Goal: Information Seeking & Learning: Learn about a topic

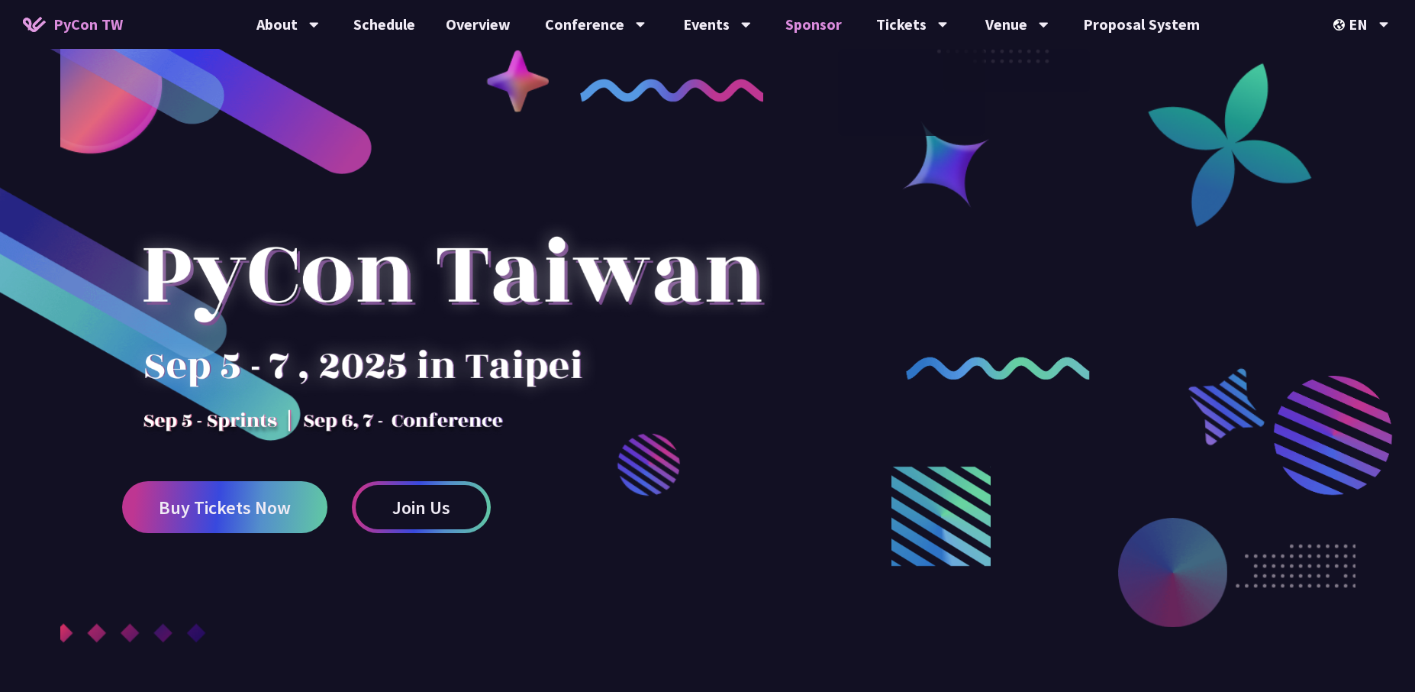
click at [806, 27] on link "Sponsor" at bounding box center [813, 24] width 87 height 49
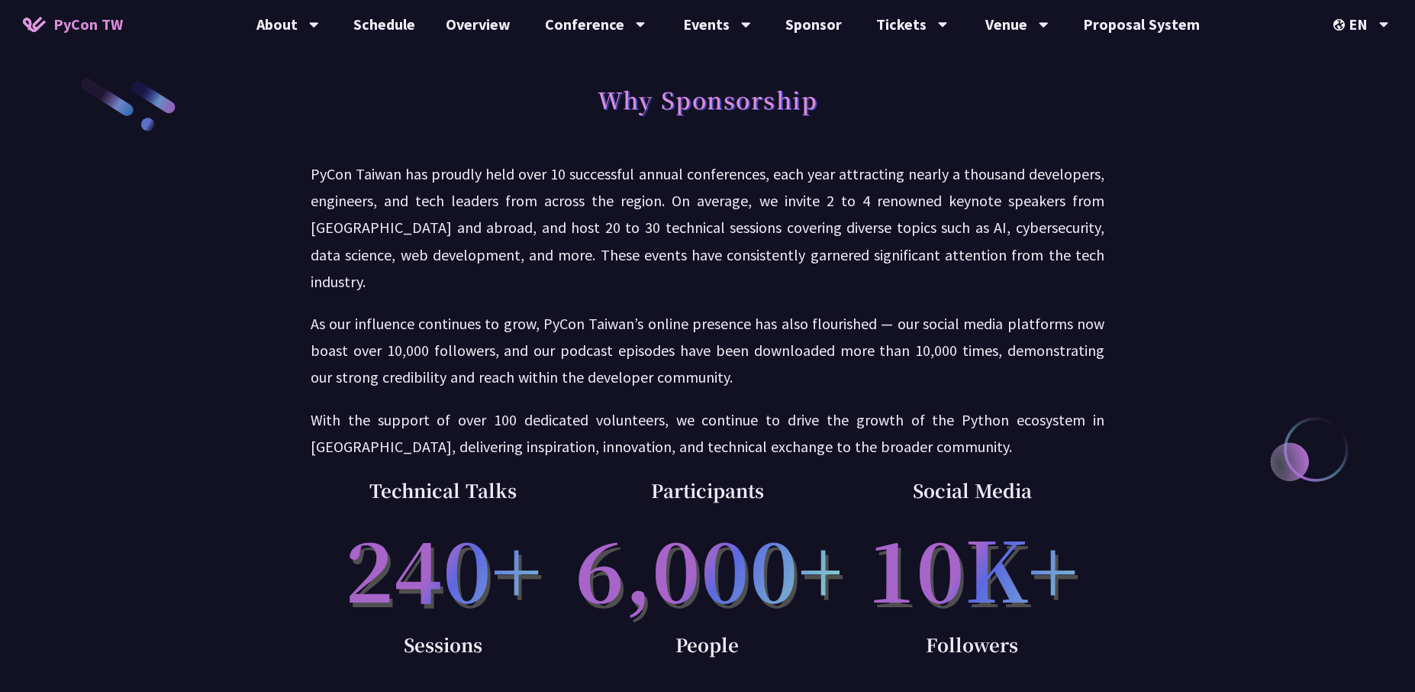
scroll to position [167, 0]
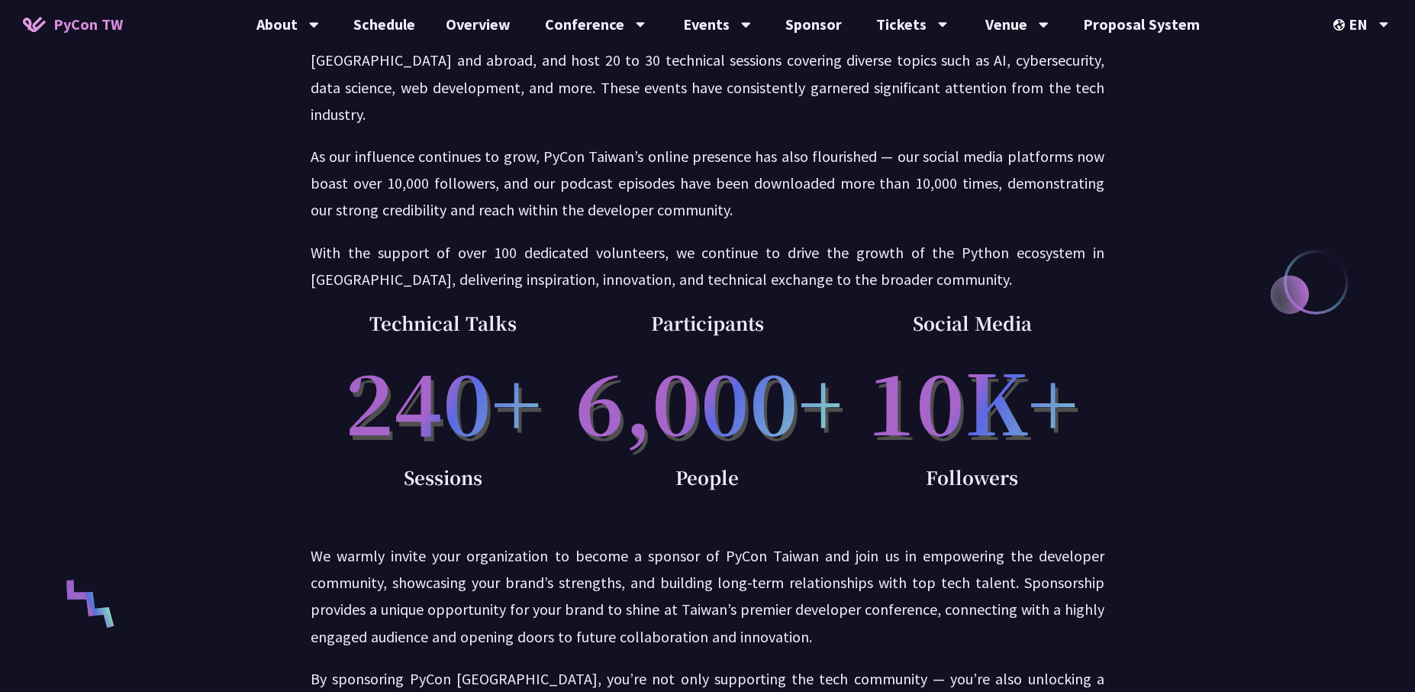
drag, startPoint x: 368, startPoint y: 375, endPoint x: 545, endPoint y: 373, distance: 177.1
click at [545, 372] on p "240+" at bounding box center [443, 400] width 265 height 124
drag, startPoint x: 663, startPoint y: 367, endPoint x: 817, endPoint y: 394, distance: 156.5
click at [817, 393] on p "6,000+" at bounding box center [707, 400] width 265 height 124
click at [665, 338] on p "6,000+" at bounding box center [707, 400] width 265 height 124
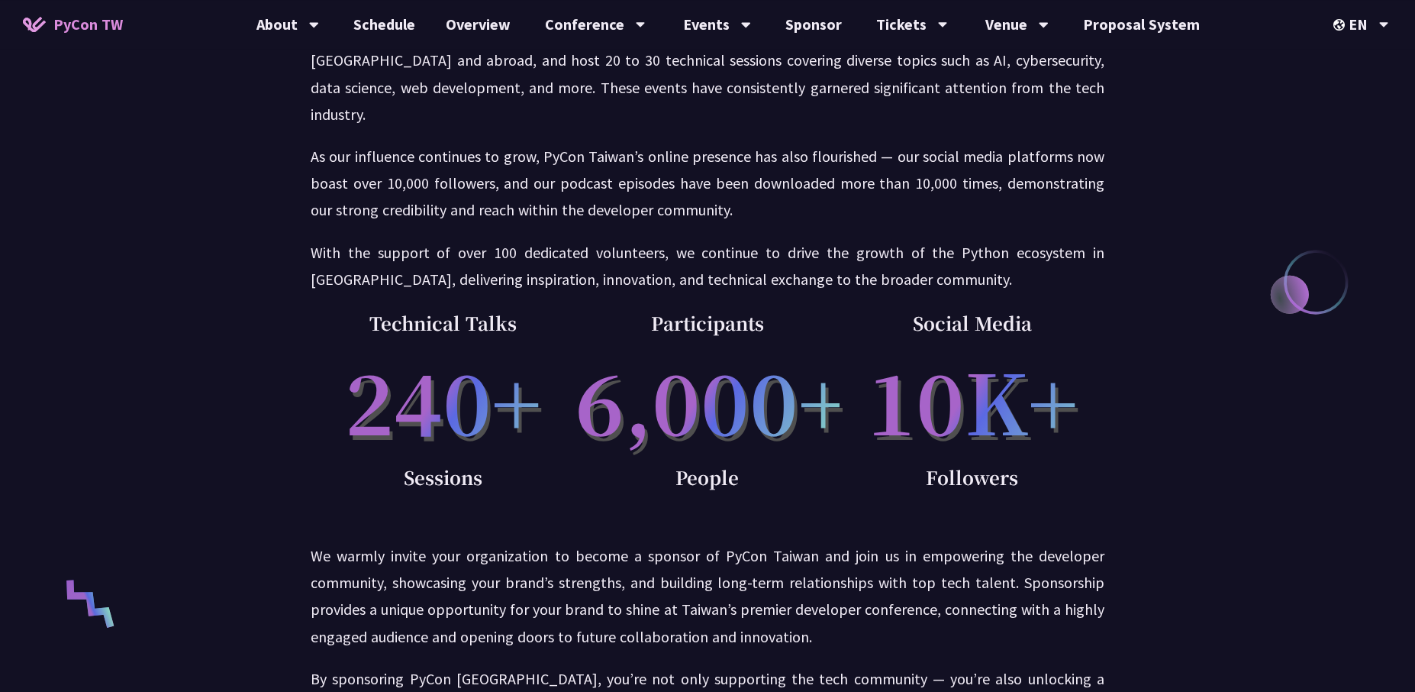
drag, startPoint x: 650, startPoint y: 290, endPoint x: 872, endPoint y: 297, distance: 222.2
click at [863, 308] on div "Technical Talks 240+ Sessions Participants 6,000+ People Social Media 10K+ Foll…" at bounding box center [708, 423] width 794 height 231
click at [991, 308] on p "Social Media" at bounding box center [972, 323] width 265 height 31
drag, startPoint x: 962, startPoint y: 437, endPoint x: 967, endPoint y: 447, distance: 11.3
click at [967, 447] on div "Social Media 10K+ Followers" at bounding box center [972, 423] width 265 height 231
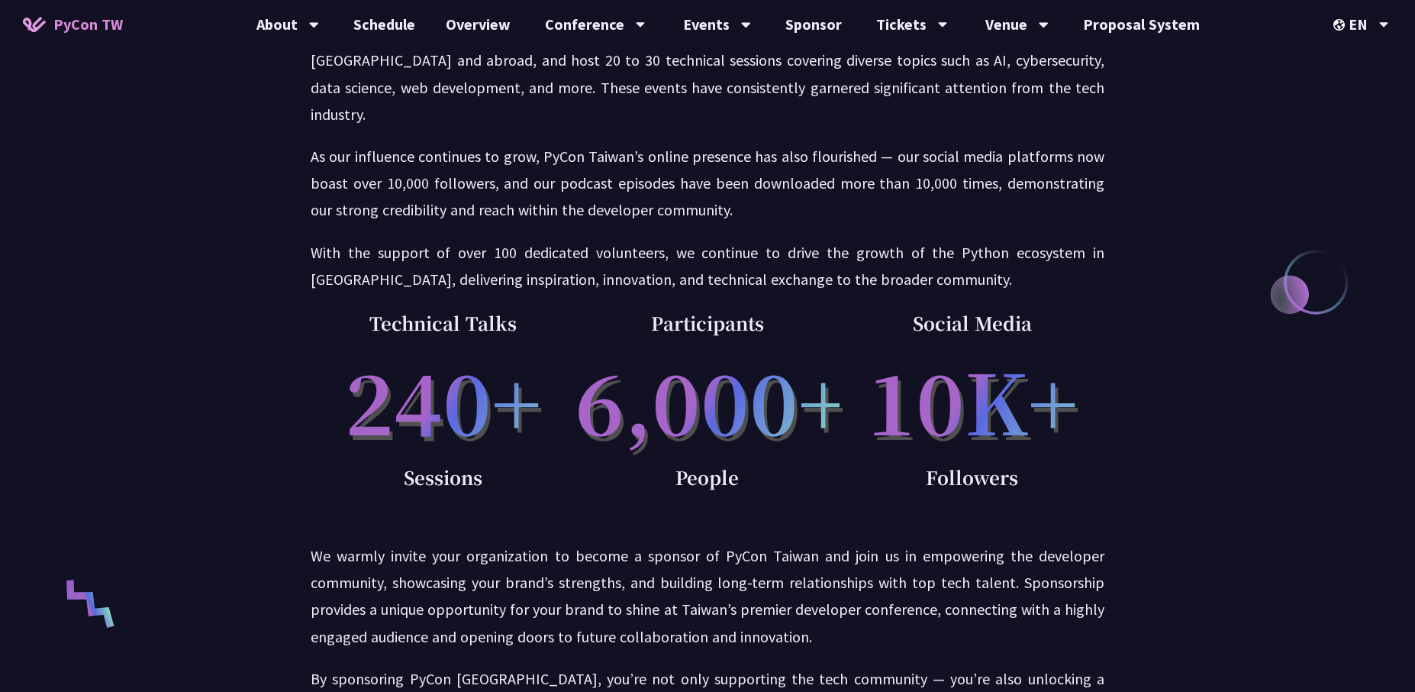
click at [967, 462] on p "Followers" at bounding box center [972, 477] width 265 height 31
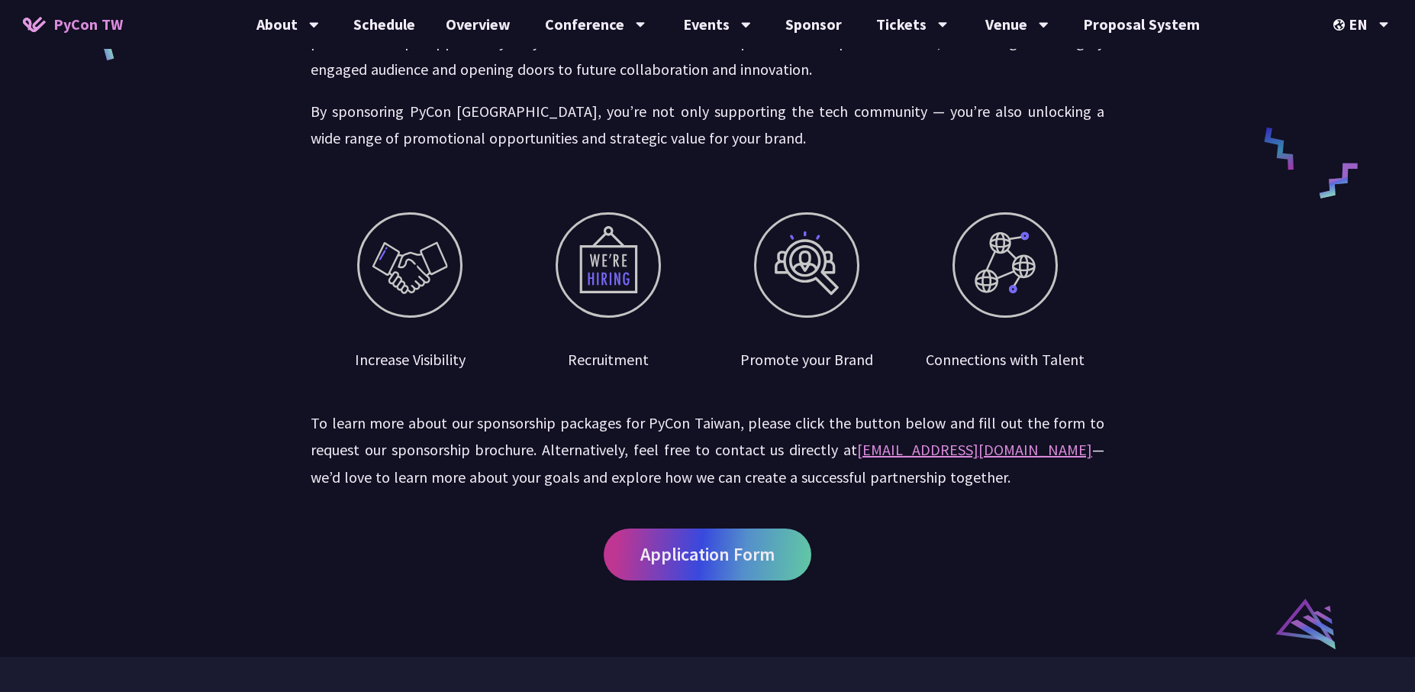
scroll to position [0, 0]
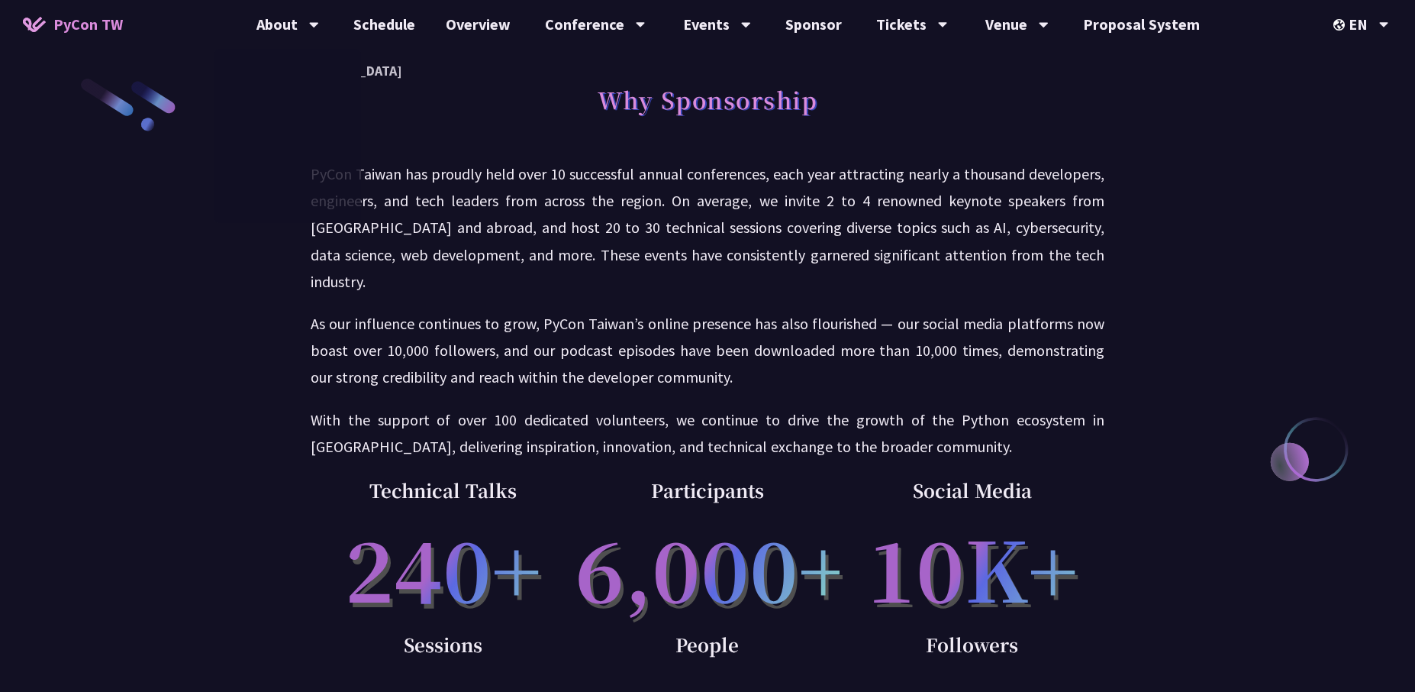
click at [102, 31] on span "PyCon TW" at bounding box center [87, 24] width 69 height 23
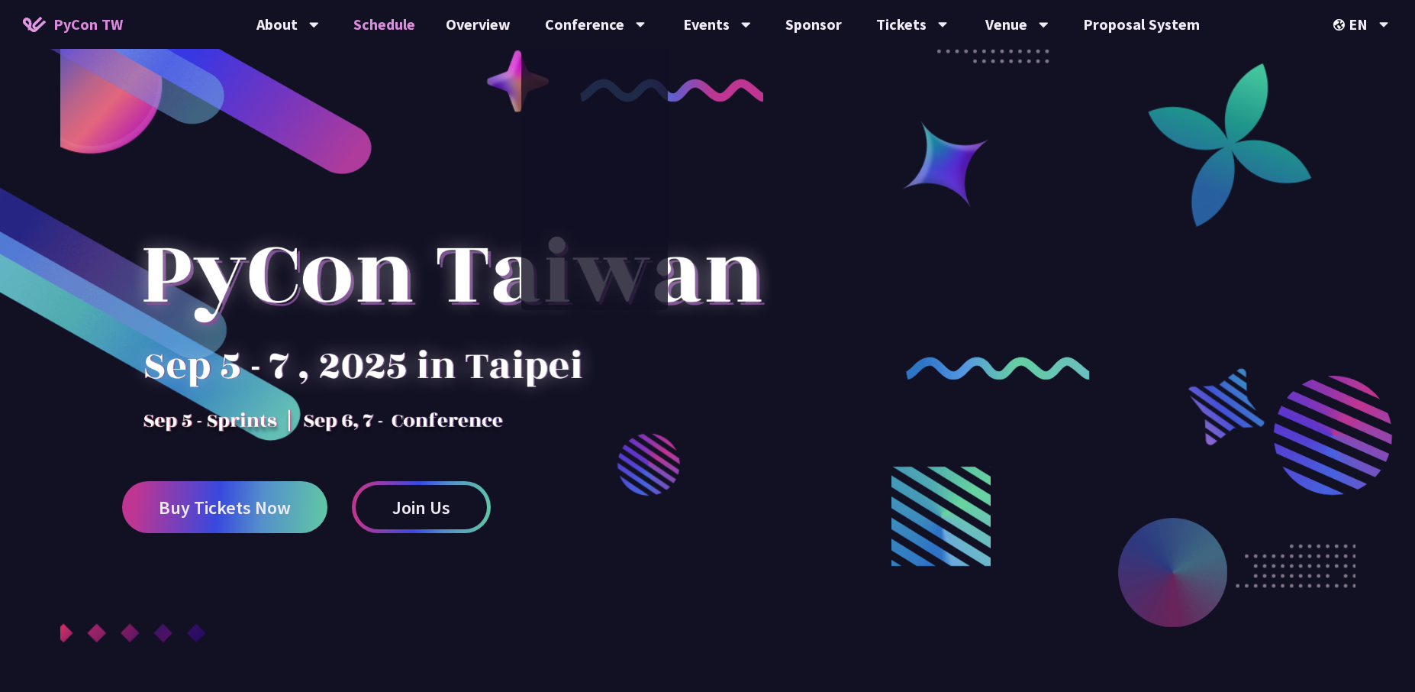
click at [400, 27] on link "Schedule" at bounding box center [384, 24] width 92 height 49
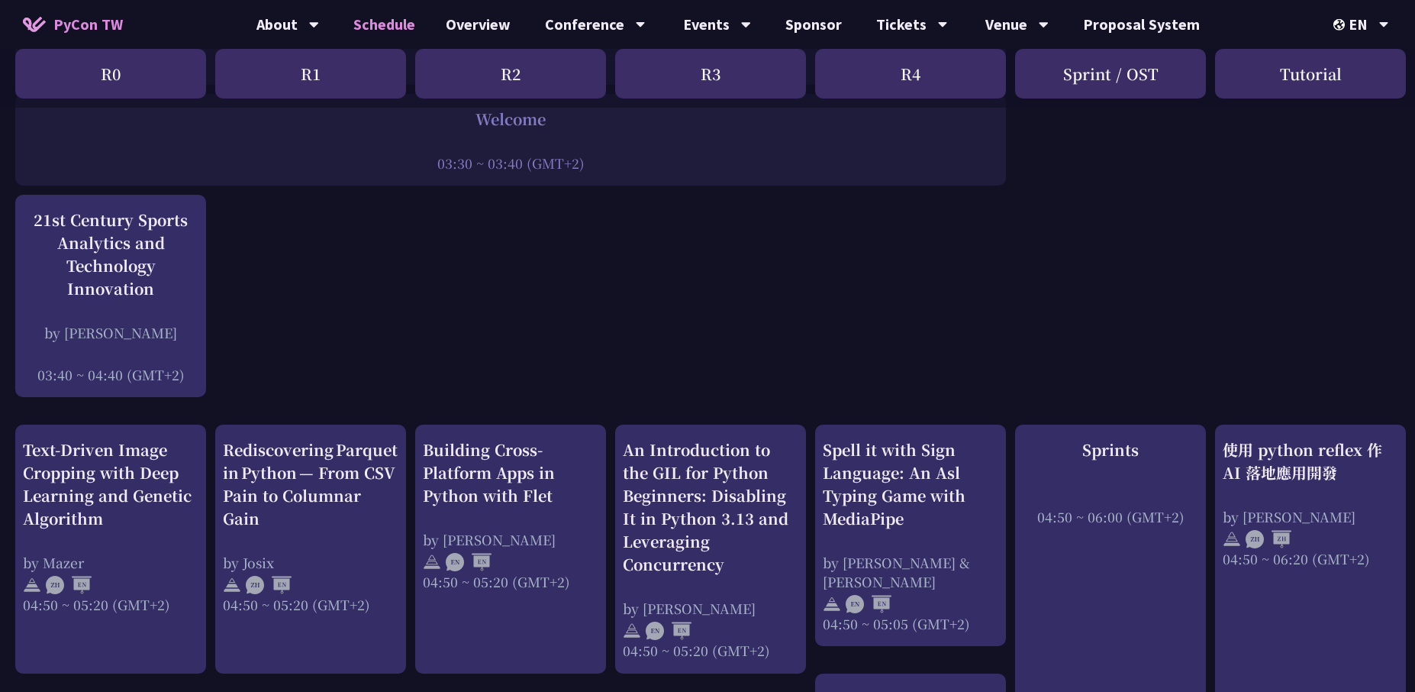
scroll to position [322, 0]
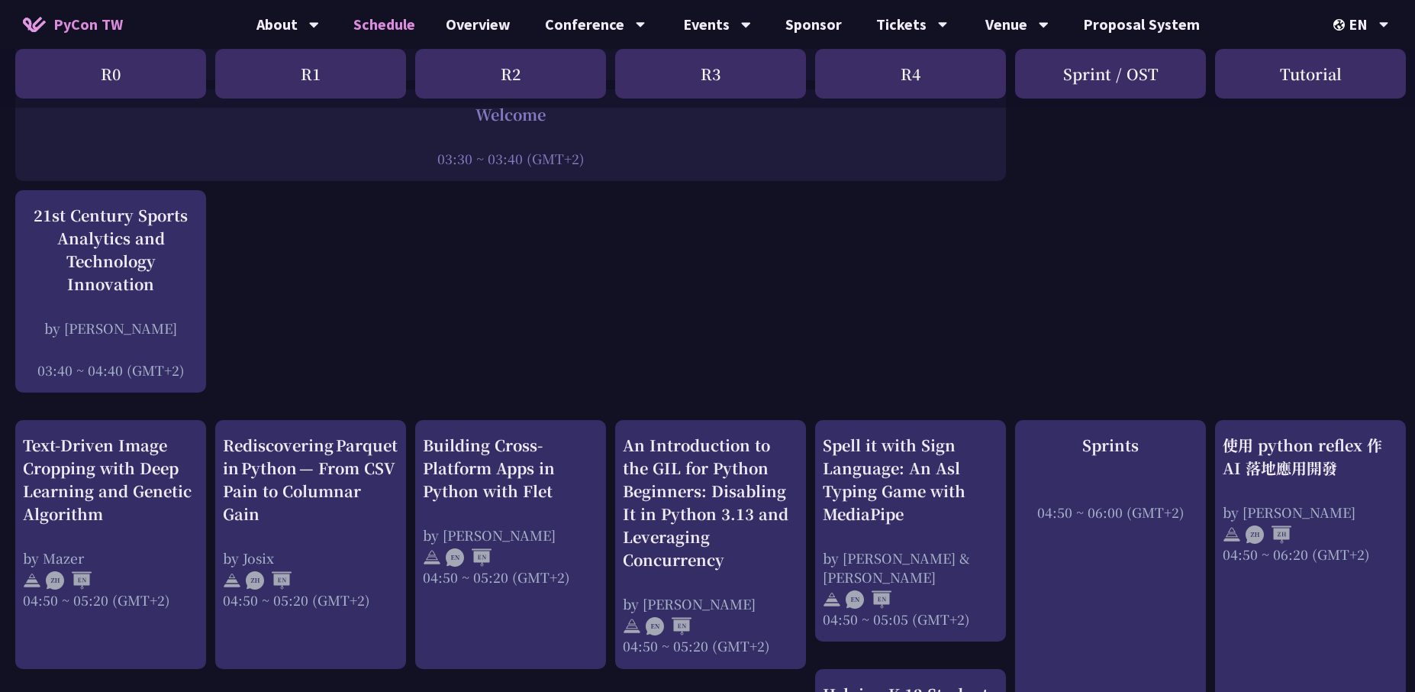
drag, startPoint x: 720, startPoint y: 339, endPoint x: 902, endPoint y: 359, distance: 183.6
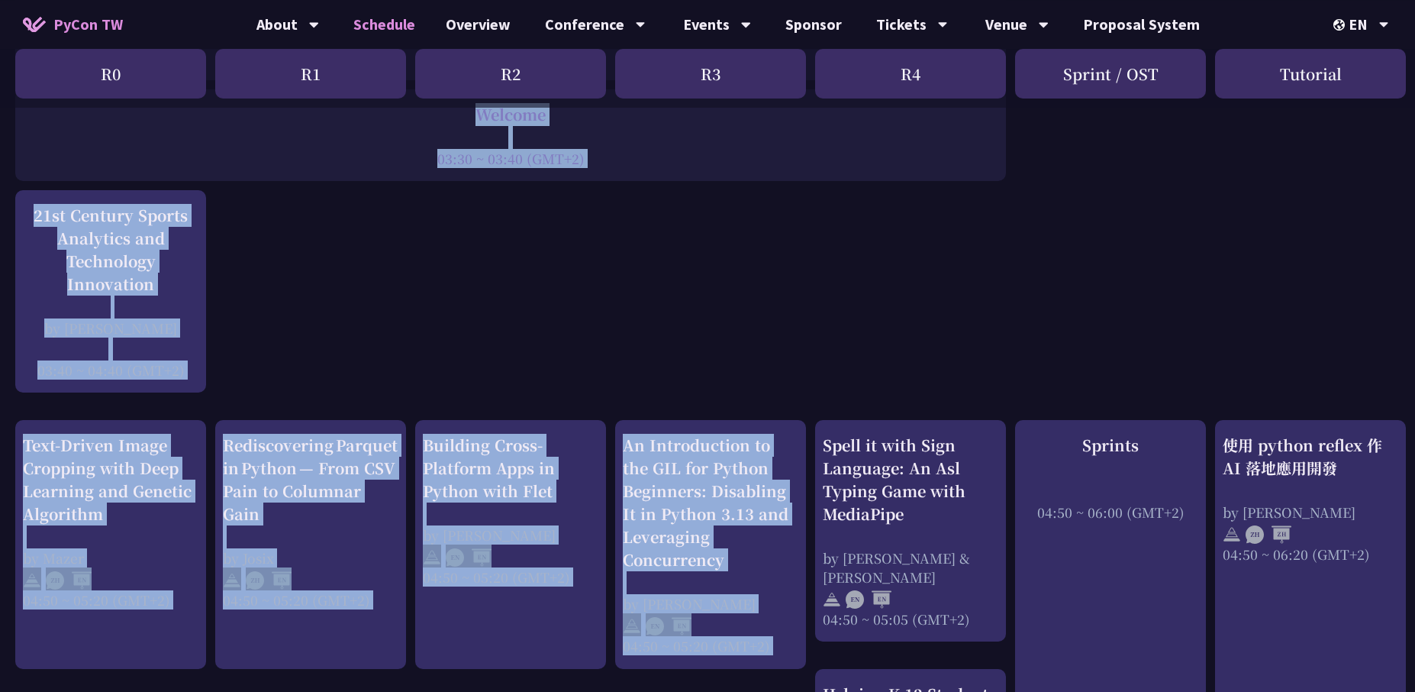
drag, startPoint x: 933, startPoint y: 337, endPoint x: 805, endPoint y: 348, distance: 128.7
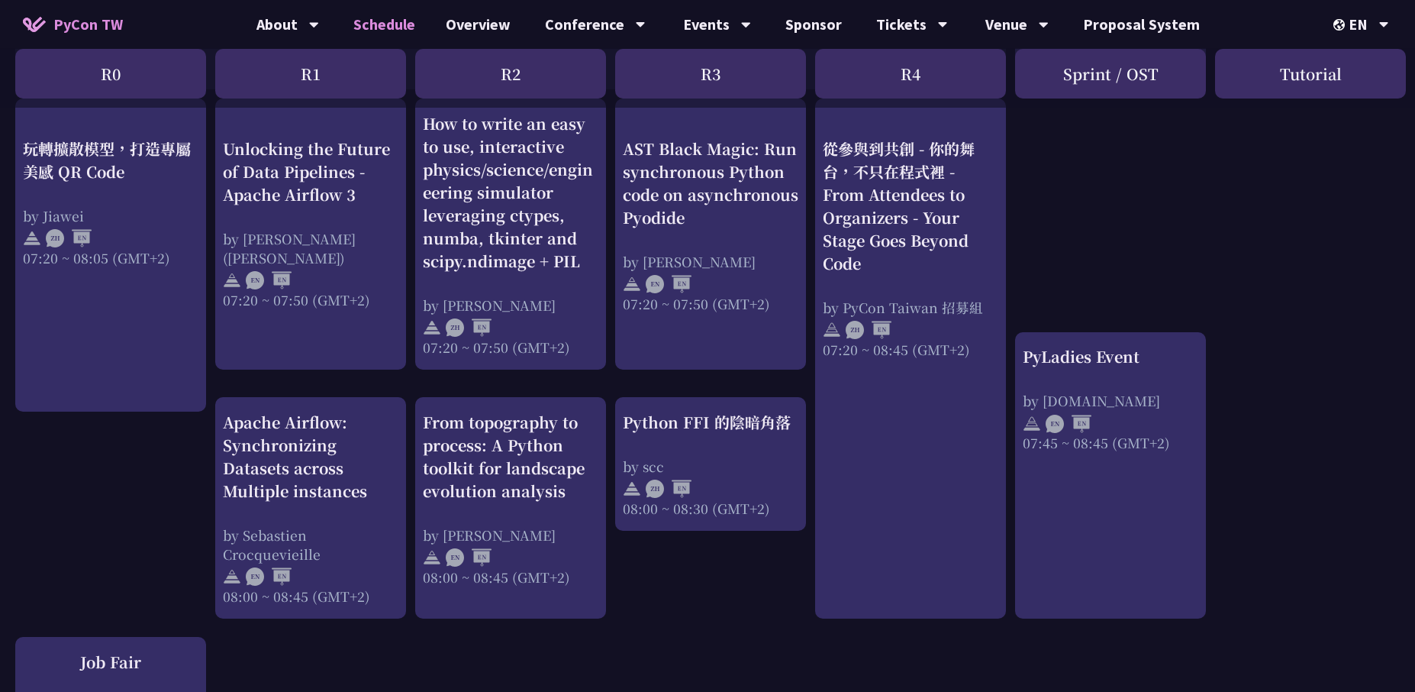
scroll to position [1249, 0]
